Goal: Information Seeking & Learning: Learn about a topic

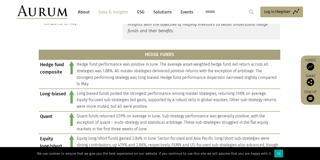
scroll to position [207, 0]
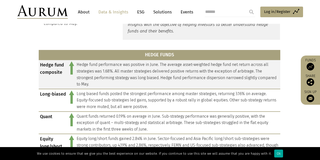
click at [141, 74] on td "Hedge fund performance was positive in June. The average asset-weighted hedge f…" at bounding box center [177, 74] width 205 height 29
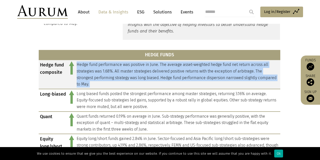
drag, startPoint x: 141, startPoint y: 74, endPoint x: 140, endPoint y: 68, distance: 6.3
click at [140, 68] on td "Hedge fund performance was positive in June. The average asset-weighted hedge f…" at bounding box center [177, 74] width 205 height 29
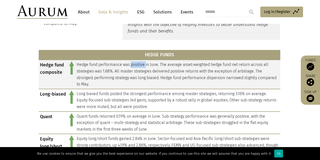
click at [140, 68] on td "Hedge fund performance was positive in June. The average asset-weighted hedge f…" at bounding box center [177, 74] width 205 height 29
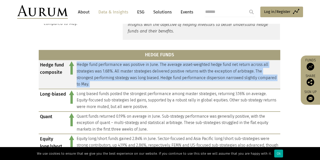
click at [140, 68] on td "Hedge fund performance was positive in June. The average asset-weighted hedge f…" at bounding box center [177, 74] width 205 height 29
click at [211, 65] on td "Hedge fund performance was positive in June. The average asset-weighted hedge f…" at bounding box center [177, 74] width 205 height 29
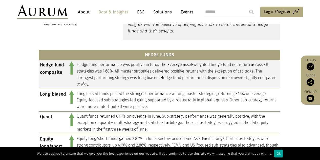
click at [208, 73] on td "Hedge fund performance was positive in June. The average asset-weighted hedge f…" at bounding box center [177, 74] width 205 height 29
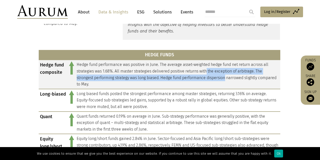
drag, startPoint x: 208, startPoint y: 73, endPoint x: 210, endPoint y: 82, distance: 8.9
click at [210, 82] on td "Hedge fund performance was positive in June. The average asset-weighted hedge f…" at bounding box center [177, 74] width 205 height 29
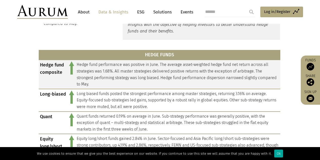
click at [210, 82] on td "Hedge fund performance was positive in June. The average asset-weighted hedge f…" at bounding box center [177, 74] width 205 height 29
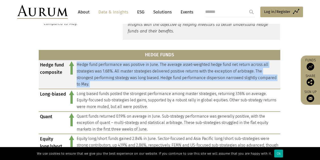
drag, startPoint x: 210, startPoint y: 82, endPoint x: 210, endPoint y: 76, distance: 6.1
click at [210, 76] on td "Hedge fund performance was positive in June. The average asset-weighted hedge f…" at bounding box center [177, 74] width 205 height 29
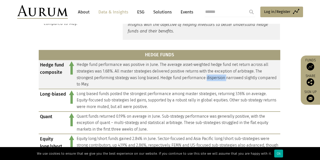
click at [210, 76] on td "Hedge fund performance was positive in June. The average asset-weighted hedge f…" at bounding box center [177, 74] width 205 height 29
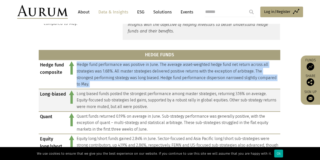
drag, startPoint x: 210, startPoint y: 76, endPoint x: 209, endPoint y: 90, distance: 14.2
click at [209, 90] on tbody "Hedge fund composite Hedge fund performance was positive in June. The average a…" at bounding box center [160, 130] width 242 height 141
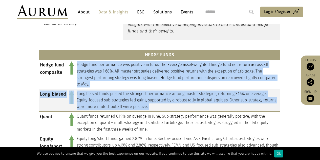
click at [209, 90] on td "Long biased funds posted the strongest performance among master strategies, ret…" at bounding box center [177, 100] width 205 height 23
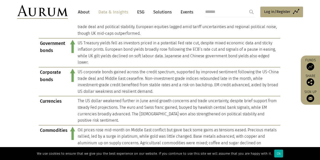
scroll to position [449, 0]
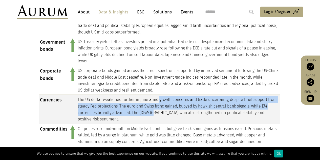
drag, startPoint x: 159, startPoint y: 102, endPoint x: 156, endPoint y: 115, distance: 13.2
click at [156, 115] on td "The US dollar weakened further in June amid growth concerns and trade uncertain…" at bounding box center [178, 109] width 204 height 29
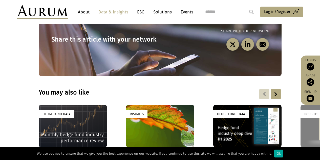
scroll to position [656, 0]
